Goal: Task Accomplishment & Management: Manage account settings

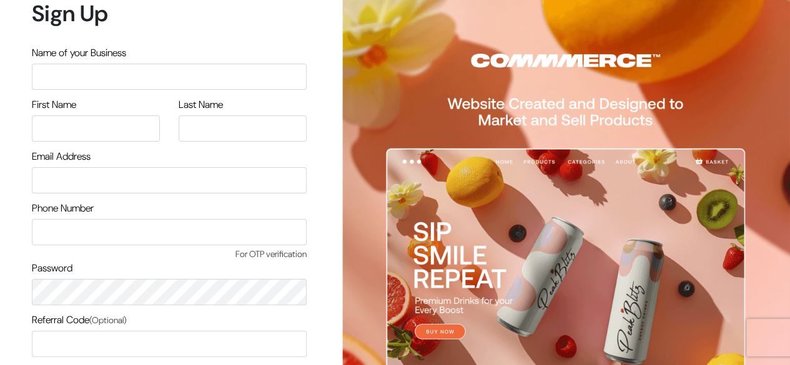
scroll to position [106, 0]
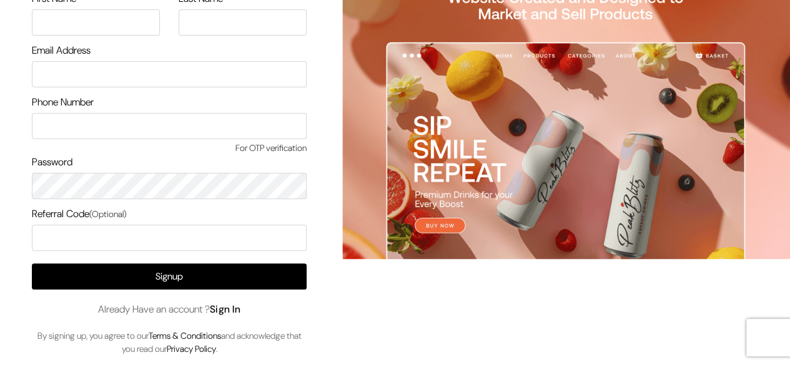
click at [227, 303] on link "Sign In" at bounding box center [225, 309] width 31 height 13
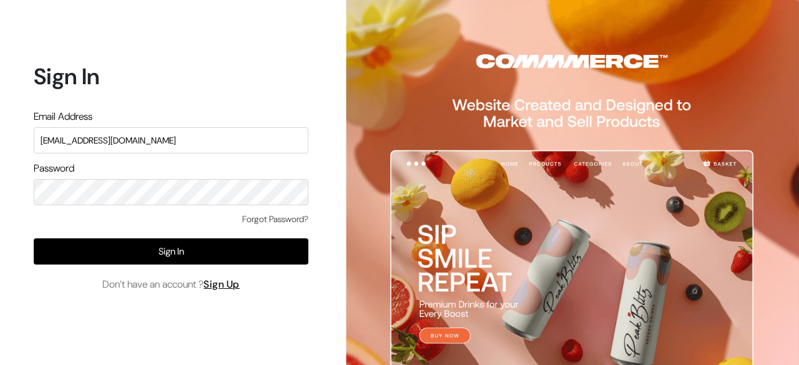
type input "surajp@outdoinc.com"
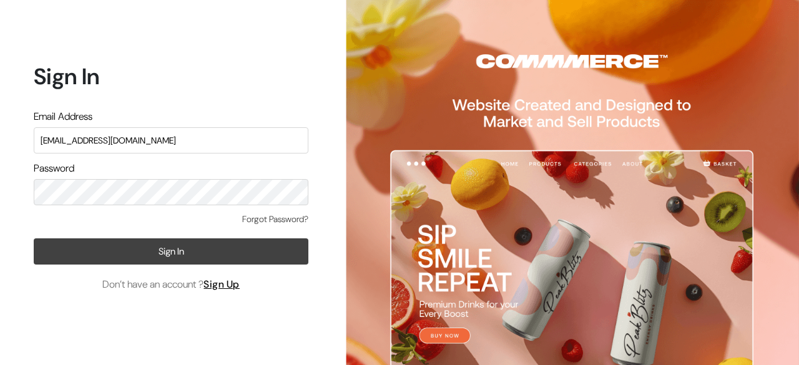
click at [183, 260] on button "Sign In" at bounding box center [171, 252] width 275 height 26
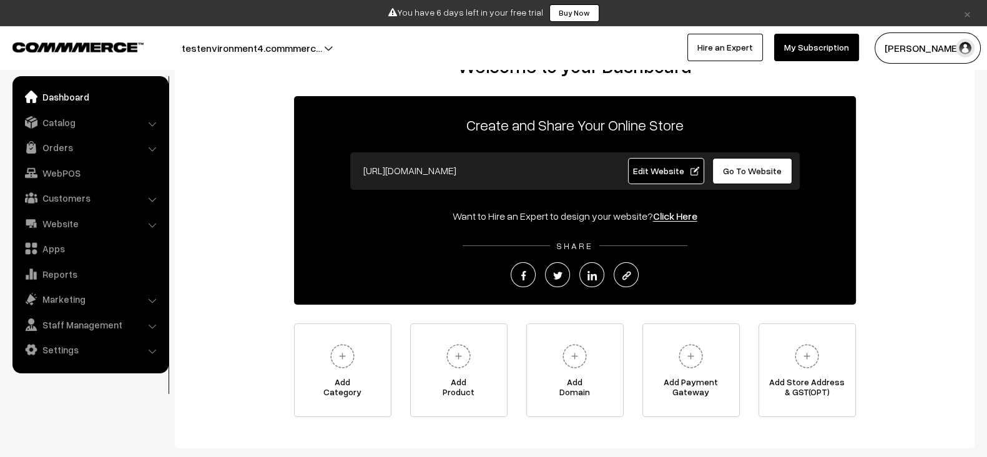
scroll to position [47, 0]
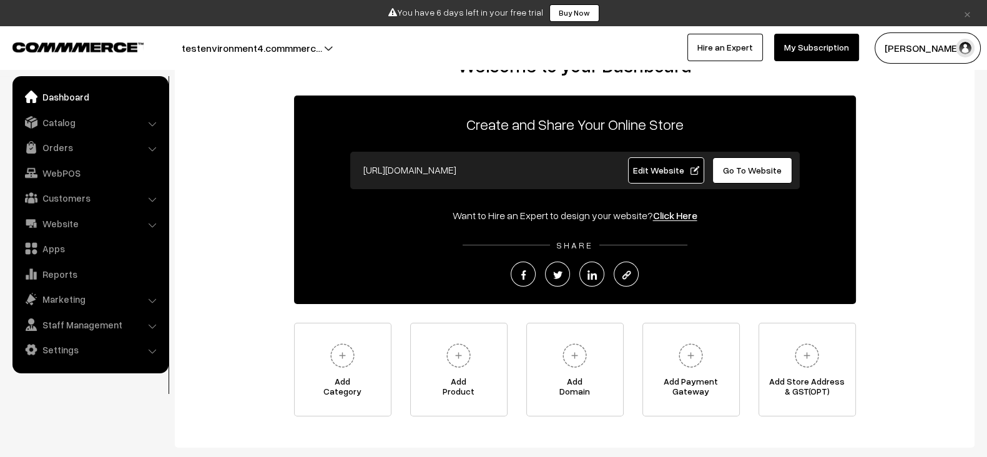
click at [292, 262] on div "Welcome to your Dashboard Create and Share Your Online Store [URL][DOMAIN_NAME]…" at bounding box center [574, 235] width 775 height 362
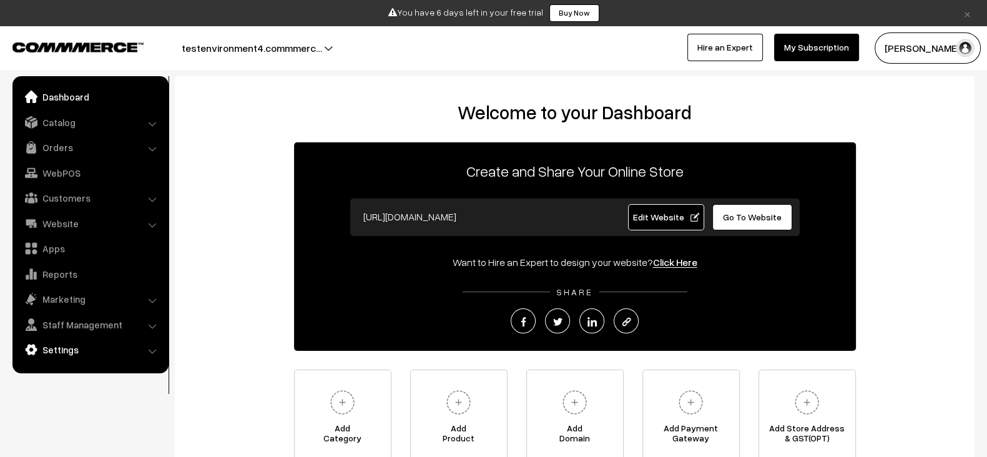
click at [91, 340] on link "Settings" at bounding box center [90, 350] width 149 height 22
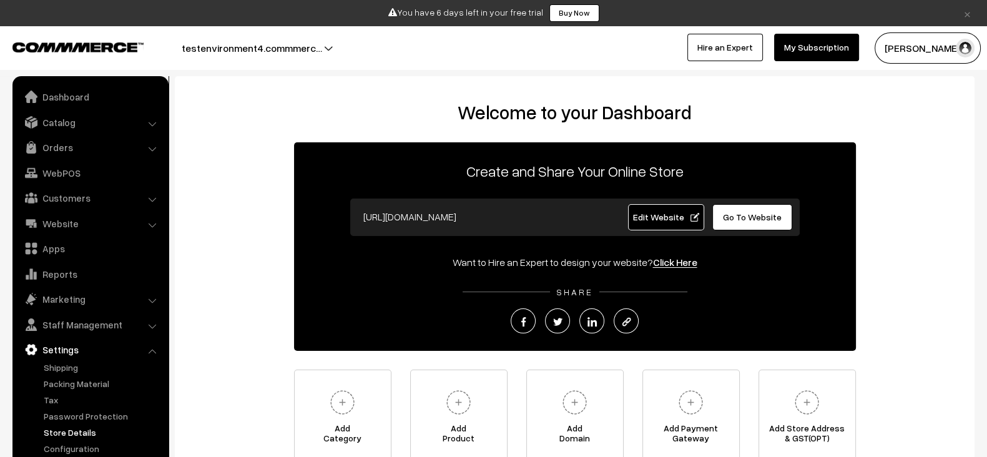
click at [79, 431] on link "Store Details" at bounding box center [103, 432] width 124 height 13
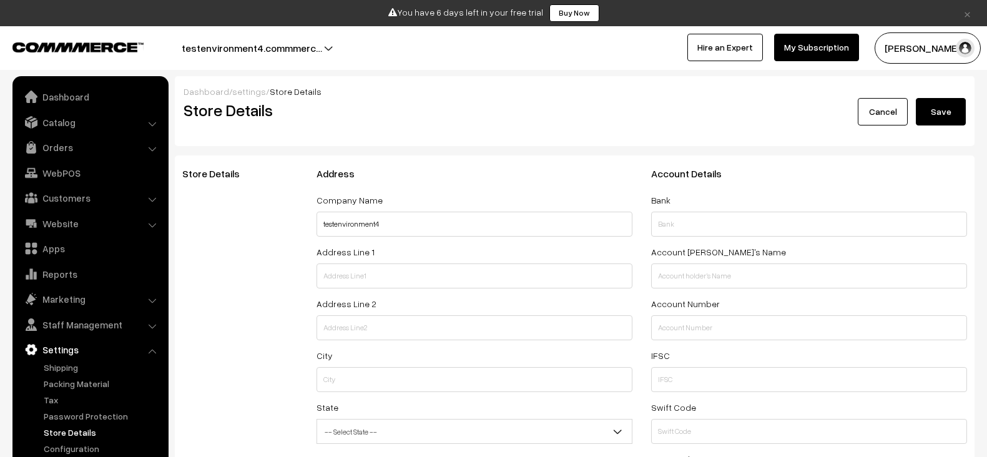
select select "99"
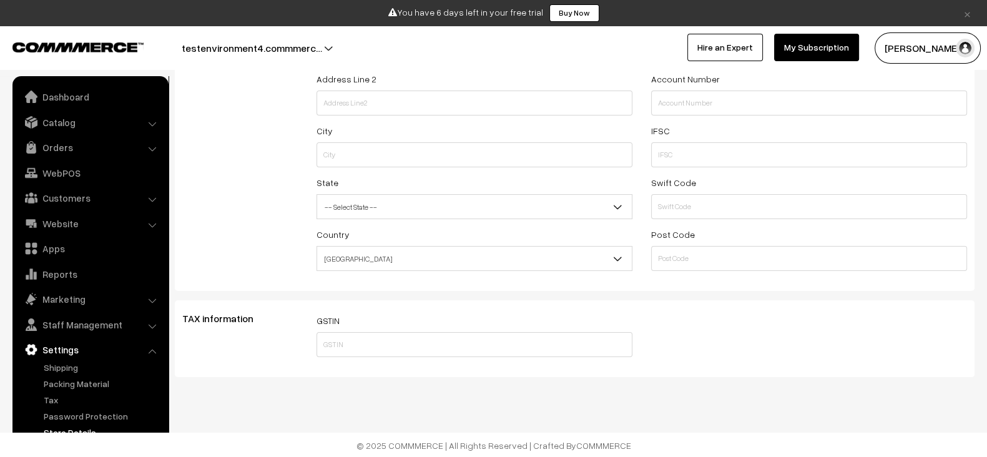
click at [934, 43] on button "[PERSON_NAME]" at bounding box center [928, 47] width 106 height 31
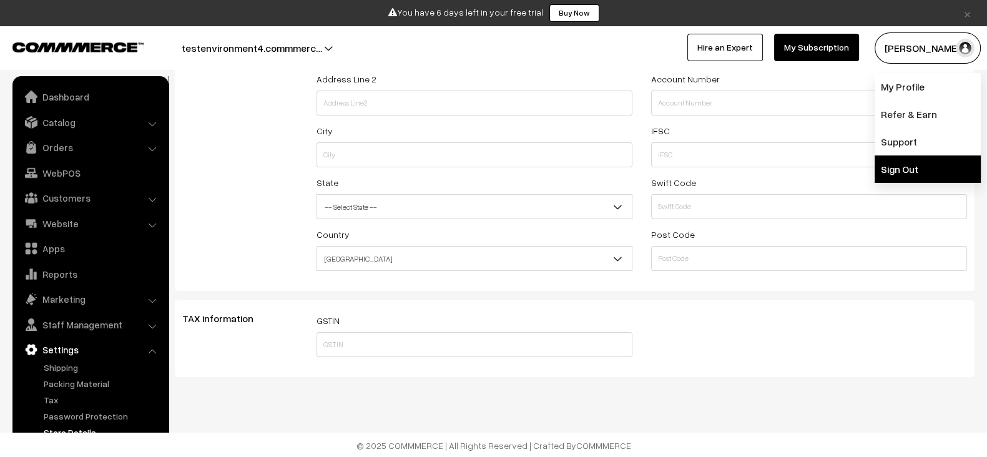
click at [912, 173] on link "Sign Out" at bounding box center [928, 169] width 106 height 27
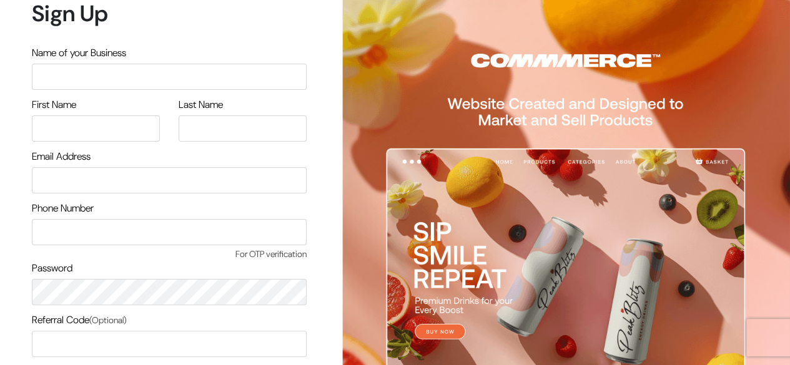
scroll to position [106, 0]
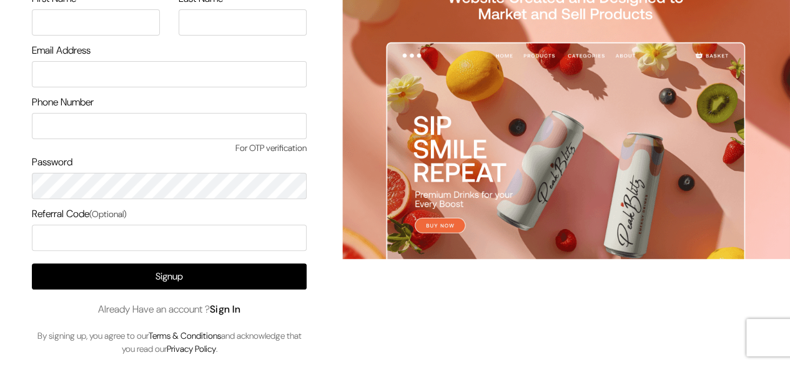
click at [234, 307] on link "Sign In" at bounding box center [225, 309] width 31 height 13
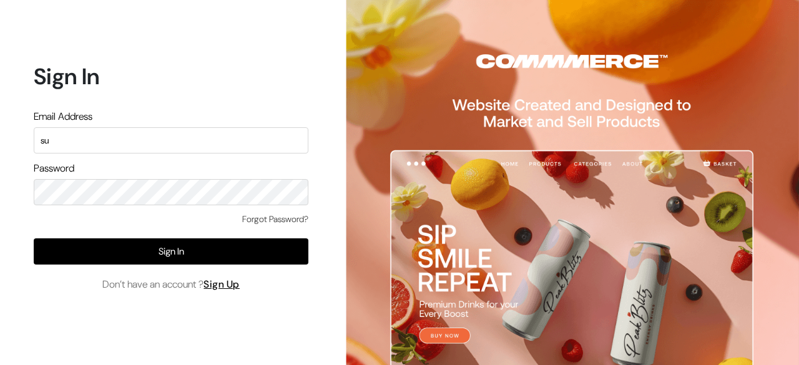
type input "s"
type input "demo@outdocart.in"
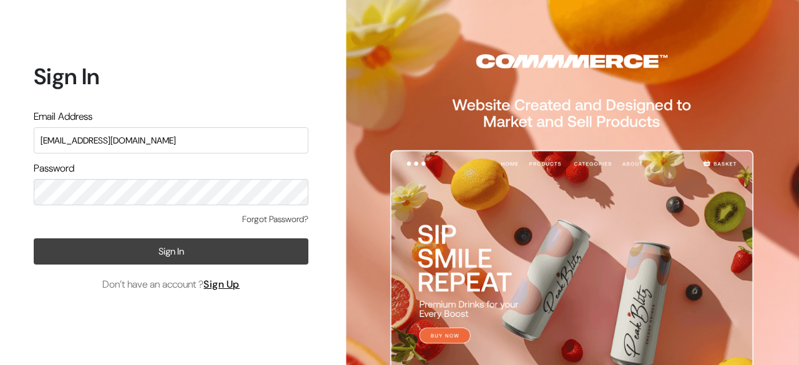
click at [186, 258] on button "Sign In" at bounding box center [171, 252] width 275 height 26
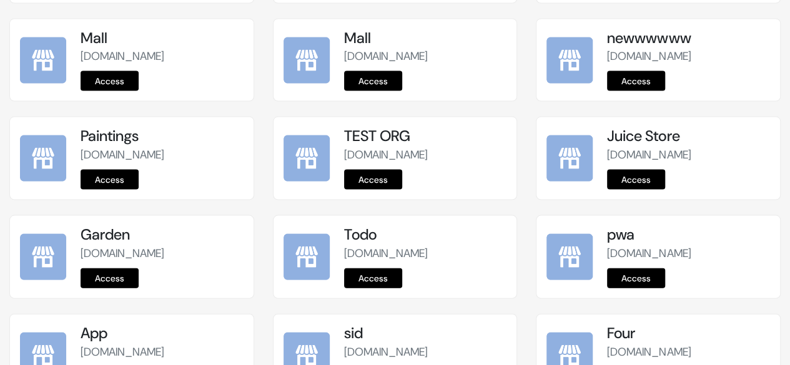
scroll to position [1684, 0]
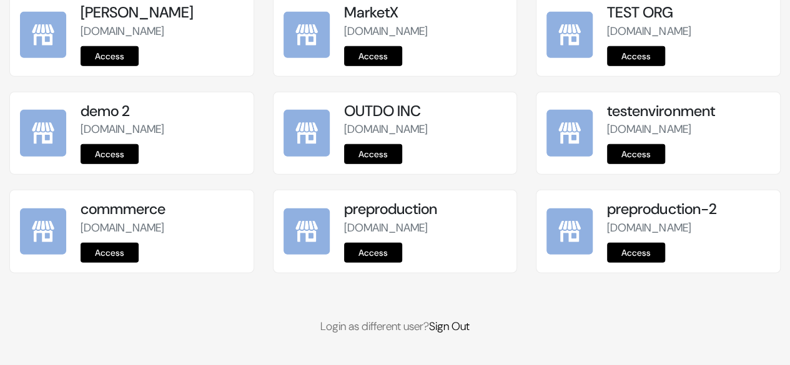
click at [374, 257] on link "Access" at bounding box center [373, 253] width 58 height 20
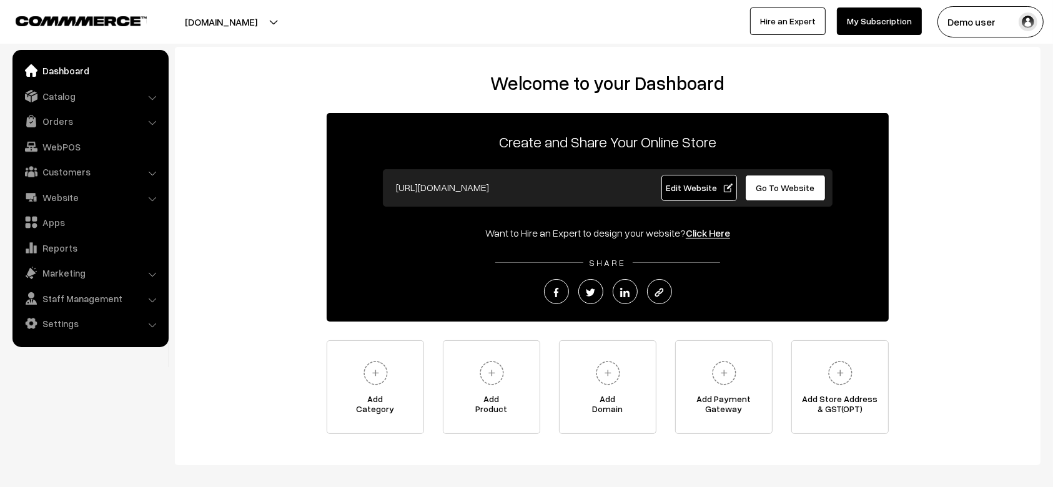
click at [244, 320] on div "Welcome to your Dashboard Create and Share Your Online Store [URL][DOMAIN_NAME]…" at bounding box center [607, 253] width 841 height 362
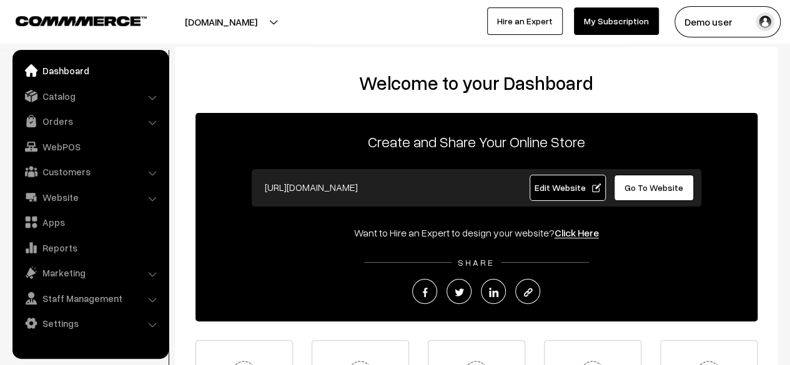
drag, startPoint x: 244, startPoint y: 320, endPoint x: 171, endPoint y: 153, distance: 182.6
click at [171, 153] on div "Welcome to your Dashboard Create and Share Your Online Store [URL][DOMAIN_NAME]…" at bounding box center [395, 256] width 790 height 418
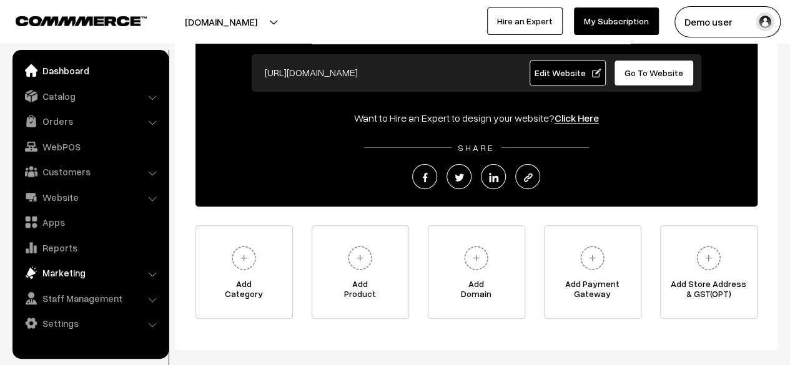
scroll to position [122, 0]
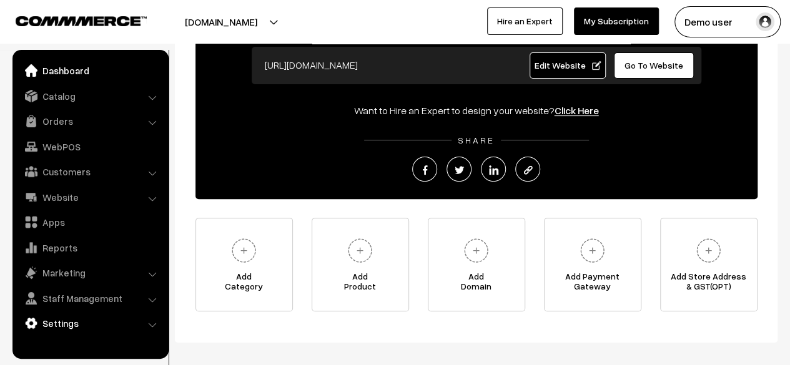
click at [67, 326] on link "Settings" at bounding box center [90, 323] width 149 height 22
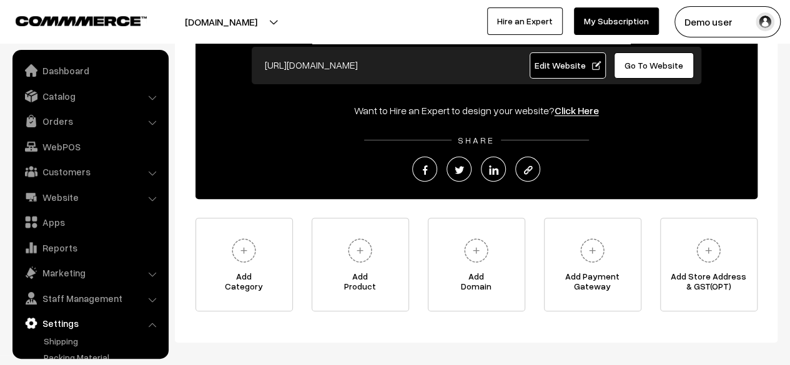
scroll to position [82, 0]
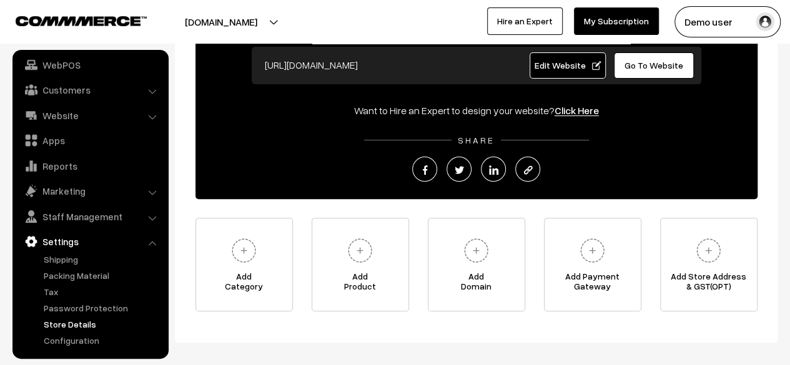
click at [67, 325] on link "Store Details" at bounding box center [103, 324] width 124 height 13
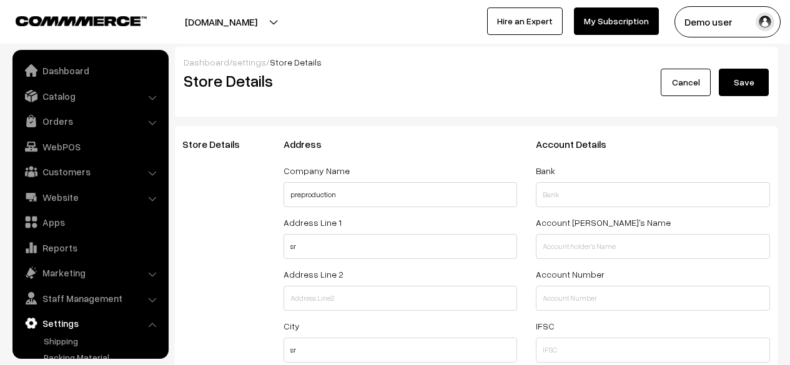
select select "99"
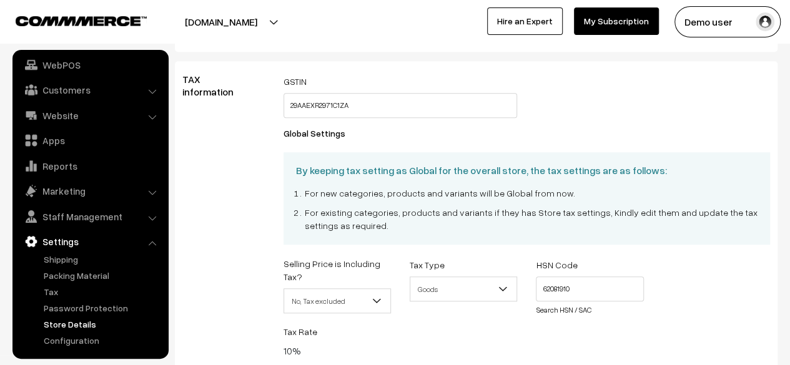
scroll to position [433, 0]
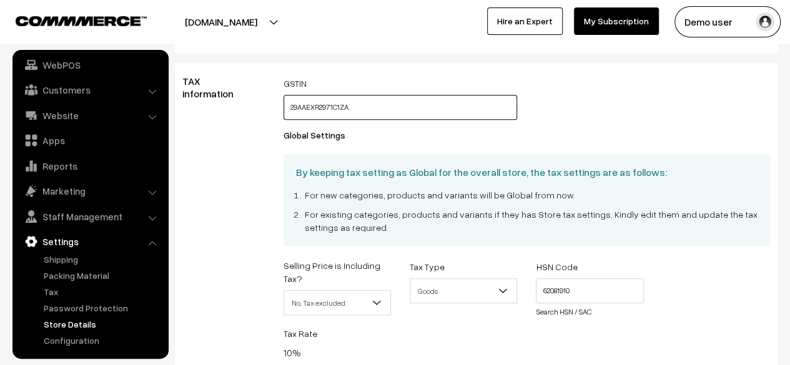
click at [380, 120] on input "29AAEXR2971C1ZA" at bounding box center [401, 107] width 234 height 25
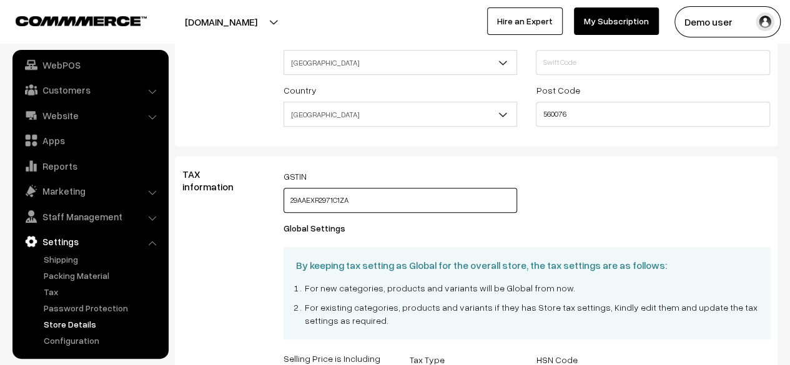
scroll to position [320, 0]
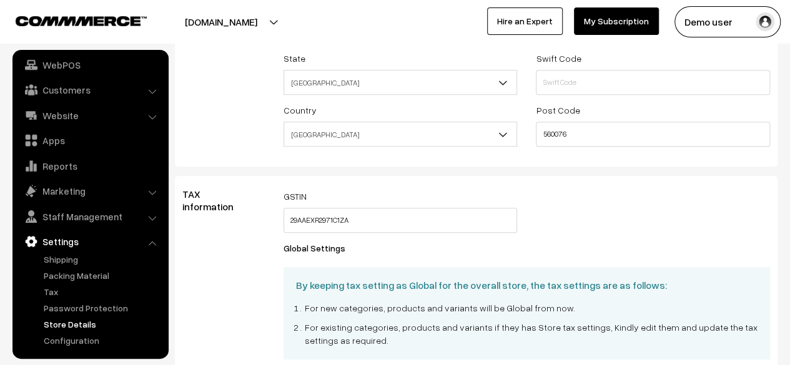
click at [408, 202] on div "GSTIN 29AAEXR2971C1ZA" at bounding box center [401, 211] width 234 height 44
